Goal: Task Accomplishment & Management: Manage account settings

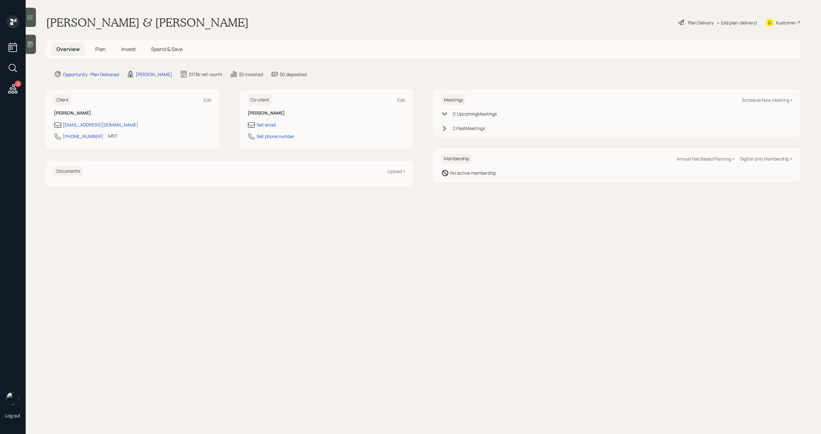
click at [102, 47] on span "Plan" at bounding box center [100, 49] width 11 height 7
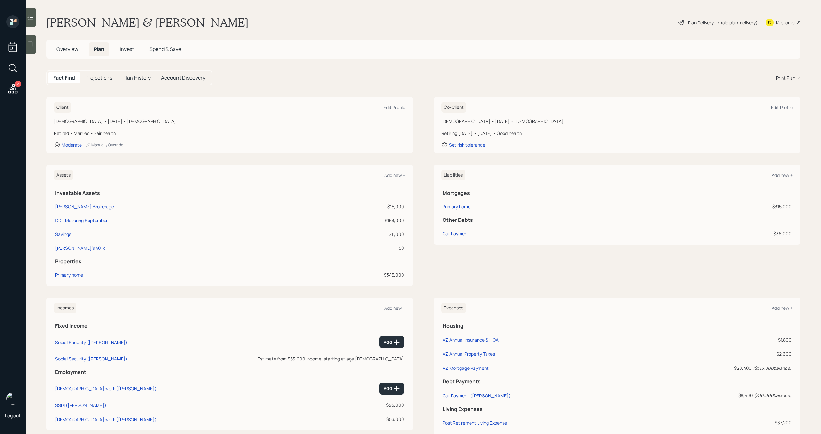
click at [129, 53] on h5 "Invest" at bounding box center [126, 49] width 25 height 14
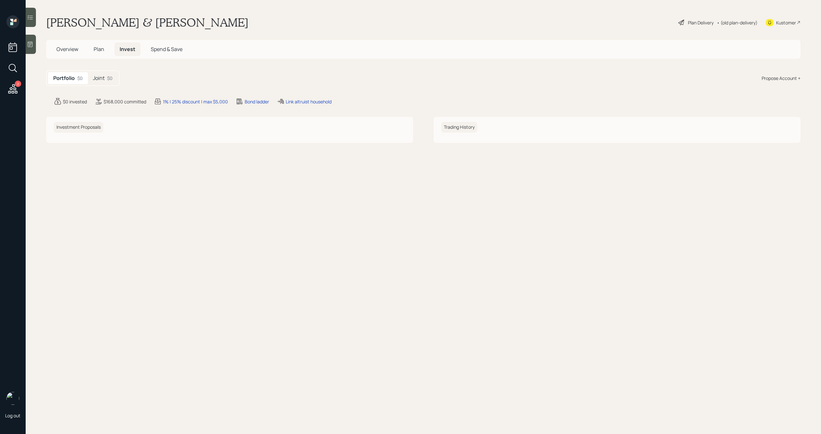
click at [106, 76] on div "Joint $0" at bounding box center [103, 78] width 30 height 12
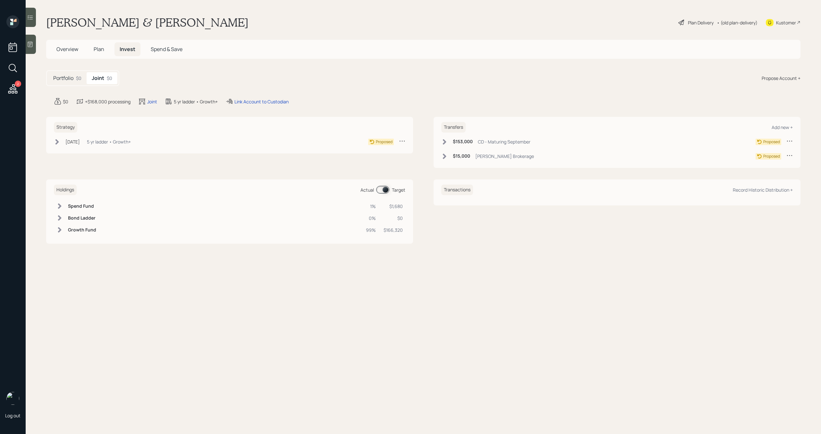
click at [103, 50] on span "Plan" at bounding box center [99, 49] width 11 height 7
